Goal: Information Seeking & Learning: Find specific fact

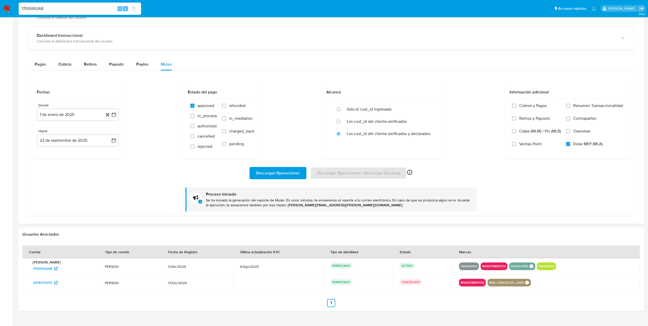
scroll to position [281, 0]
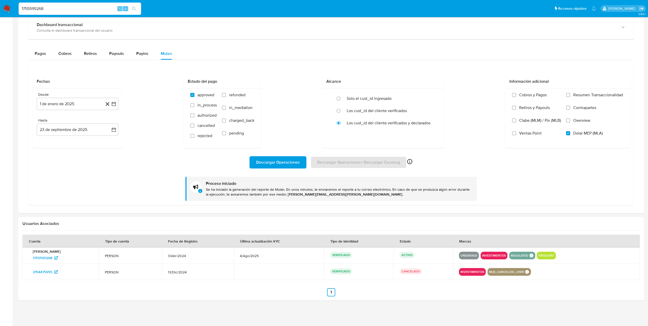
click at [494, 168] on div "Descargar Operaciones Descargar Operaciones + Descargar CaseLog Habilitado solo…" at bounding box center [331, 174] width 597 height 53
click at [493, 159] on div "Descargar Operaciones Descargar Operaciones + Descargar CaseLog Habilitado solo…" at bounding box center [331, 162] width 597 height 12
click at [452, 157] on div "Descargar Operaciones Descargar Operaciones + Descargar CaseLog Habilitado solo…" at bounding box center [331, 162] width 597 height 12
click at [9, 8] on img at bounding box center [7, 8] width 9 height 9
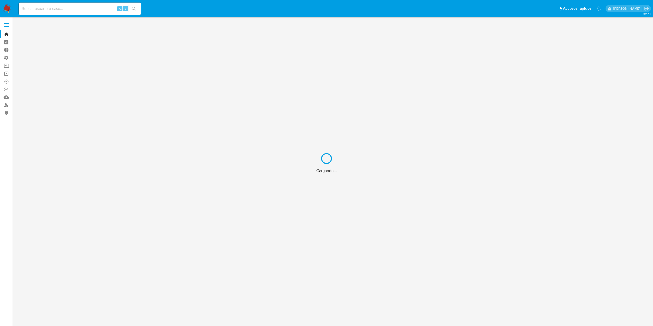
click at [77, 8] on div "Cargando..." at bounding box center [326, 163] width 653 height 326
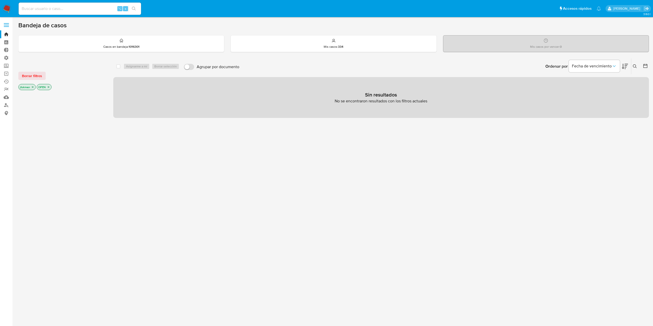
click at [62, 9] on input at bounding box center [80, 8] width 122 height 7
paste input "1029689373"
type input "1029689373"
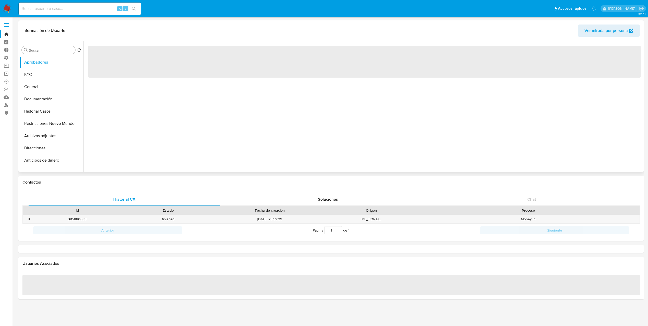
select select "10"
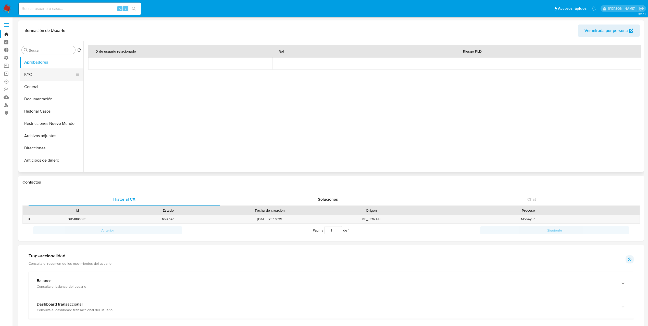
click at [34, 78] on button "KYC" at bounding box center [50, 74] width 60 height 12
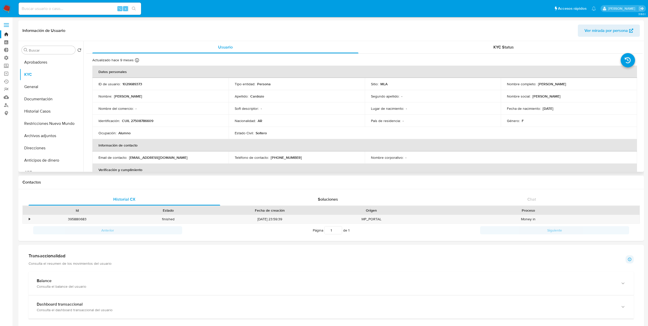
drag, startPoint x: 580, startPoint y: 85, endPoint x: 548, endPoint y: 104, distance: 37.1
click at [536, 86] on div "Nombre completo : Celeste Nahiara Cardozo" at bounding box center [569, 84] width 124 height 5
copy div "Celeste Nahiara Cardozo"
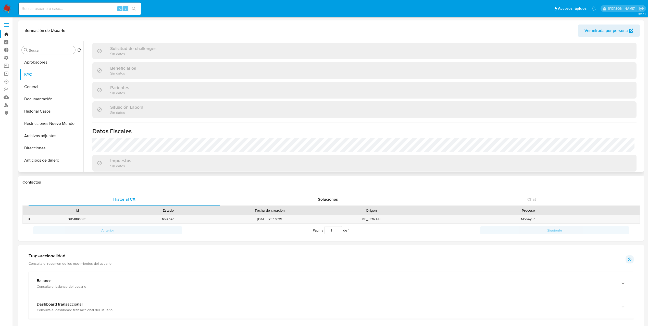
scroll to position [264, 0]
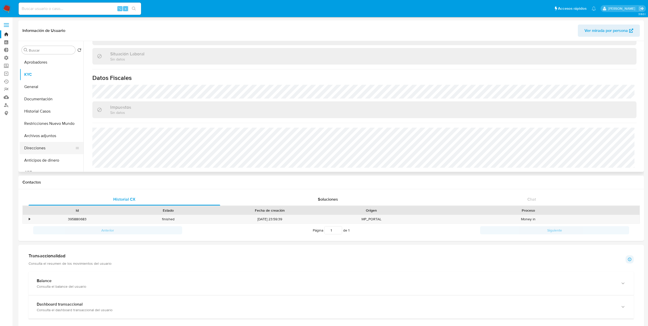
click at [40, 147] on button "Direcciones" at bounding box center [50, 148] width 60 height 12
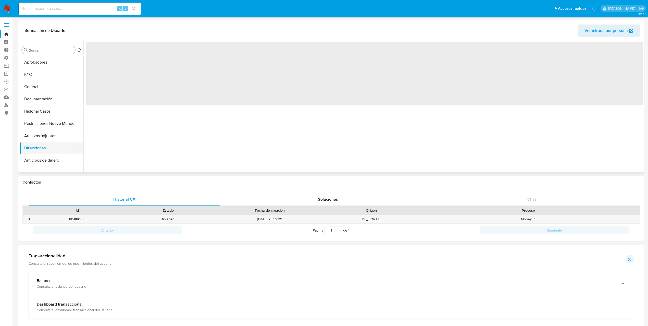
scroll to position [0, 0]
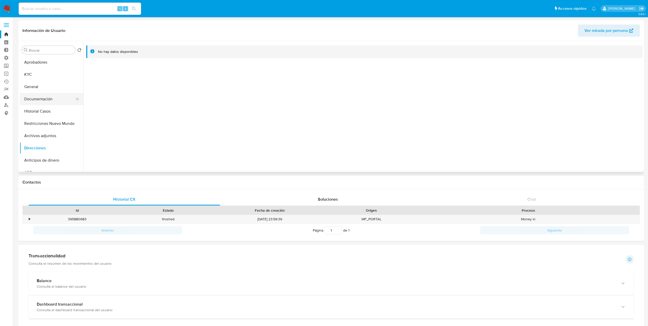
click at [46, 99] on button "Documentación" at bounding box center [50, 99] width 60 height 12
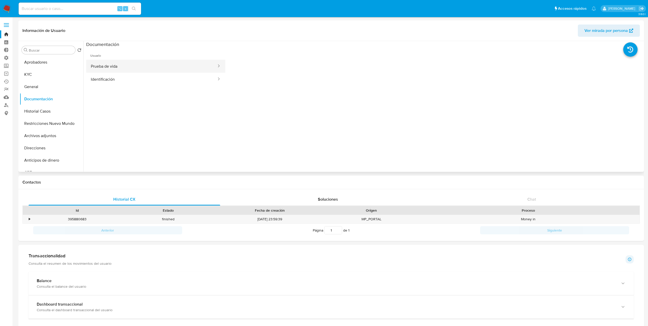
click at [127, 68] on button "Prueba de vida" at bounding box center [151, 66] width 131 height 13
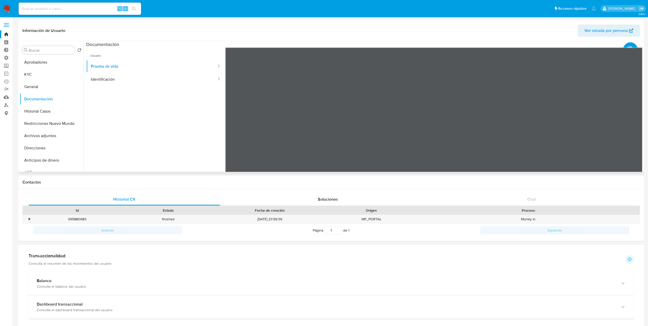
scroll to position [16, 0]
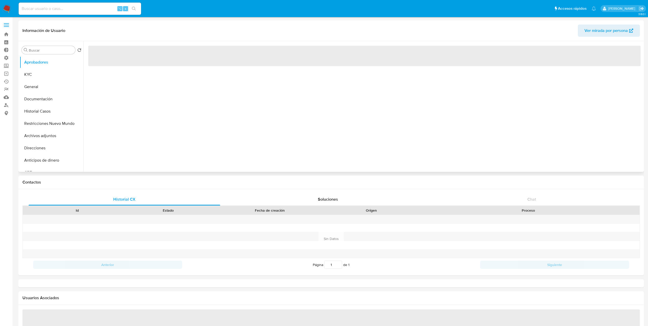
select select "10"
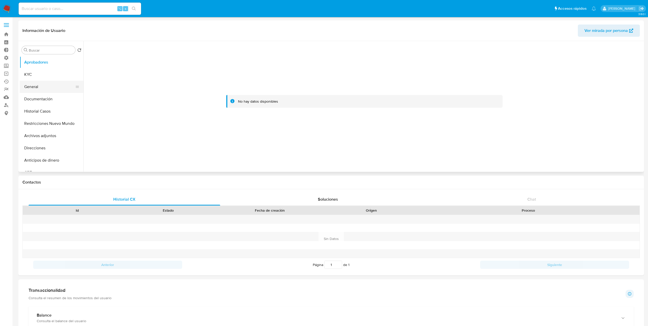
click at [37, 82] on button "General" at bounding box center [50, 87] width 60 height 12
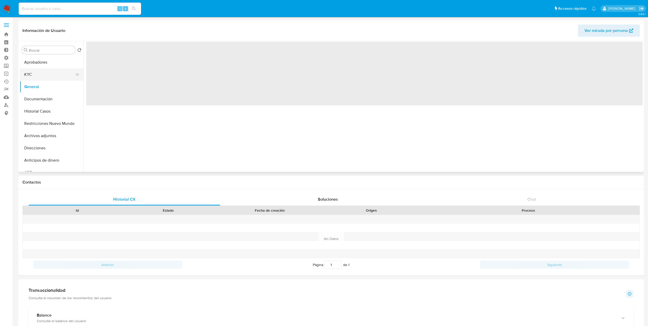
click at [36, 77] on button "KYC" at bounding box center [50, 74] width 60 height 12
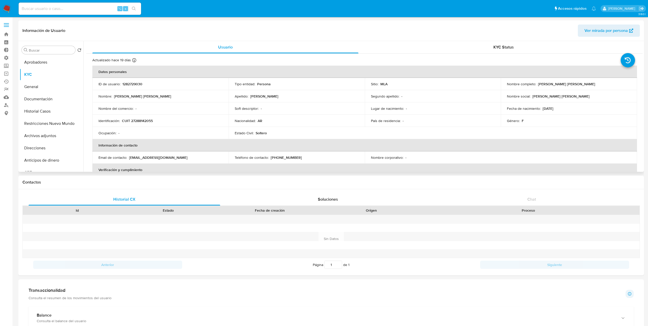
drag, startPoint x: 581, startPoint y: 90, endPoint x: 577, endPoint y: 84, distance: 6.4
click at [581, 89] on td "Nombre completo : [PERSON_NAME] [PERSON_NAME]" at bounding box center [569, 84] width 136 height 12
drag, startPoint x: 577, startPoint y: 84, endPoint x: 544, endPoint y: 86, distance: 32.5
click at [537, 84] on div "Nombre completo : [PERSON_NAME] [PERSON_NAME]" at bounding box center [569, 84] width 124 height 5
copy p "[PERSON_NAME] [PERSON_NAME]"
